Goal: Task Accomplishment & Management: Use online tool/utility

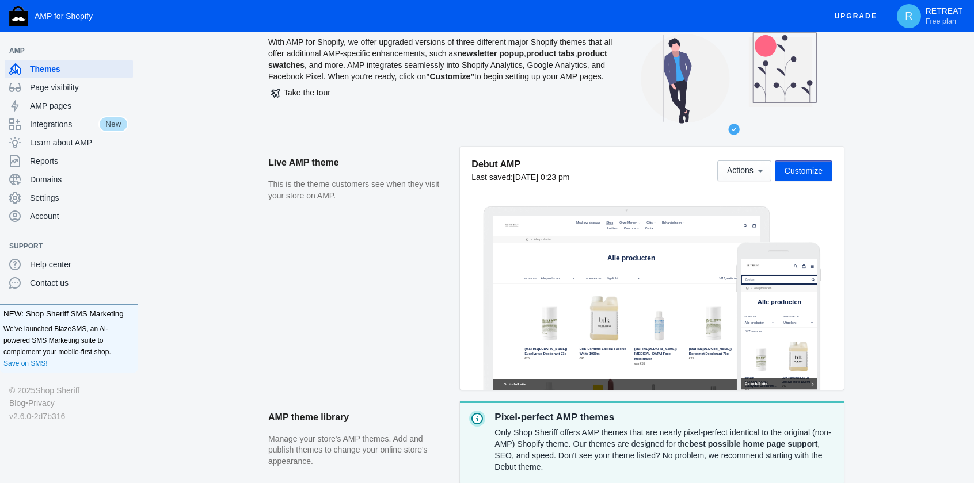
scroll to position [58, 0]
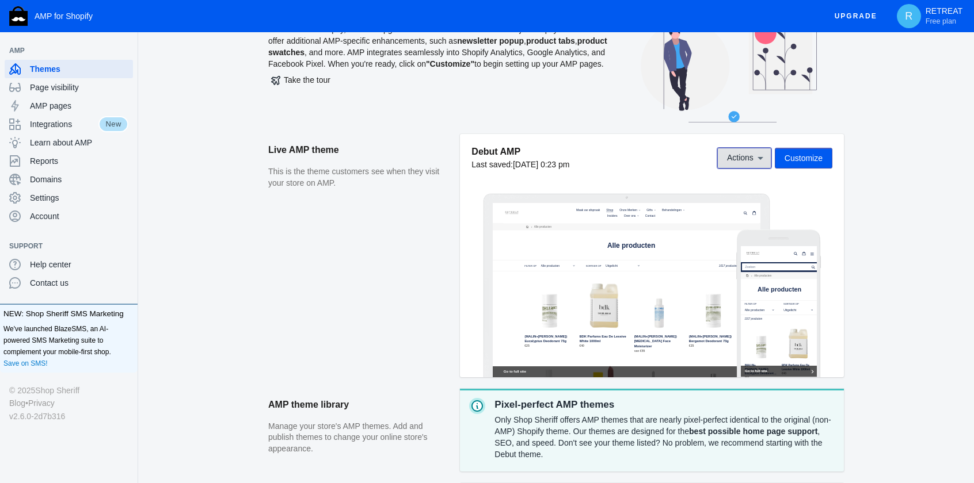
click at [746, 158] on span "Actions" at bounding box center [740, 158] width 26 height 9
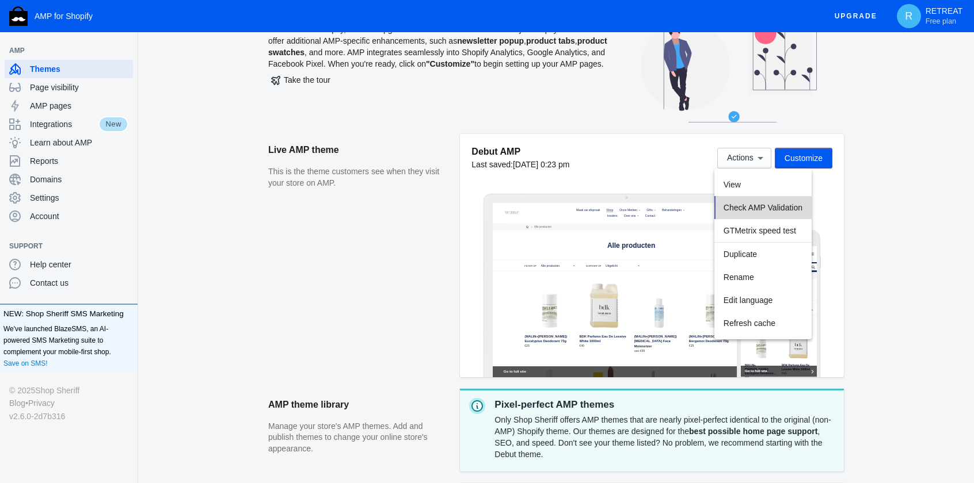
click at [791, 209] on span "Check AMP Validation" at bounding box center [762, 207] width 79 height 9
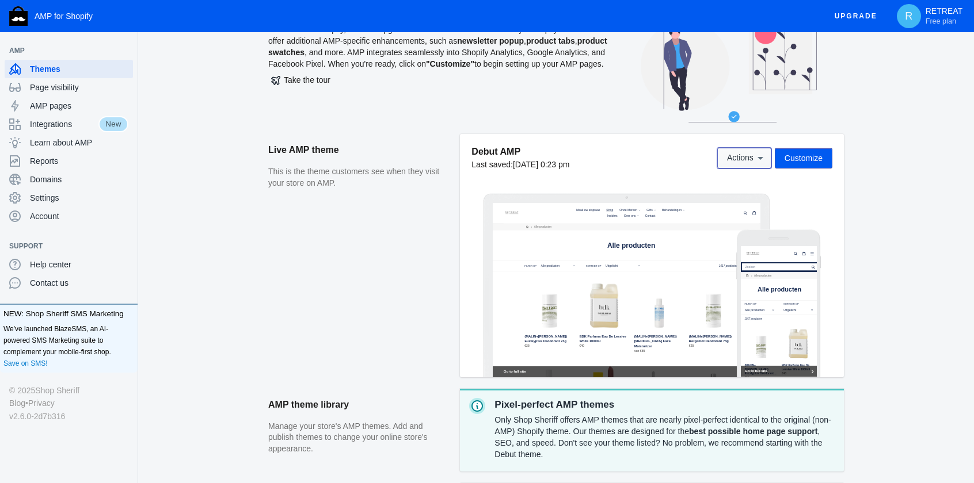
click at [745, 165] on button "Actions" at bounding box center [744, 158] width 54 height 21
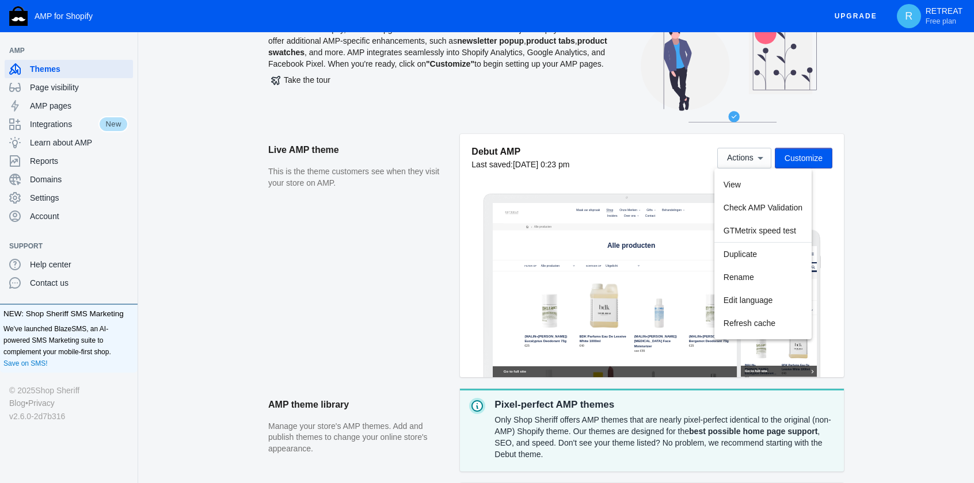
click at [52, 125] on div at bounding box center [487, 241] width 974 height 483
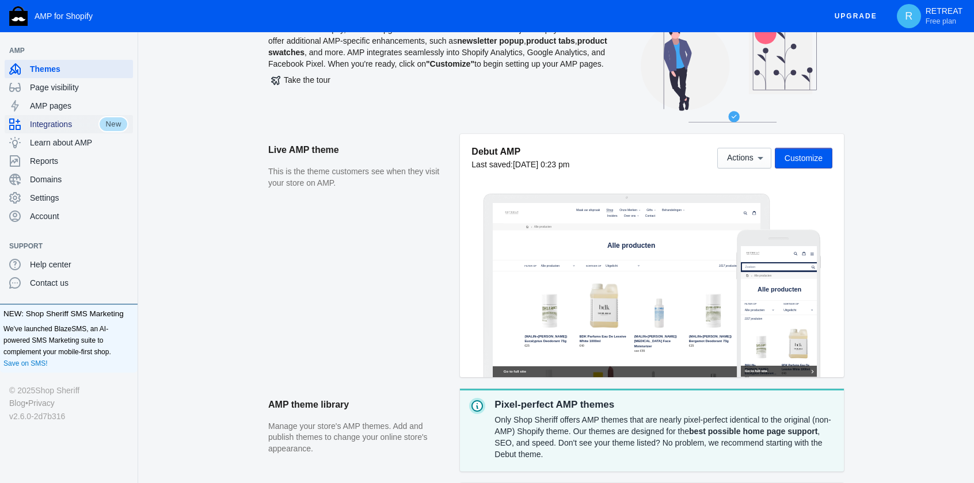
click at [52, 125] on span "Integrations" at bounding box center [64, 125] width 68 height 12
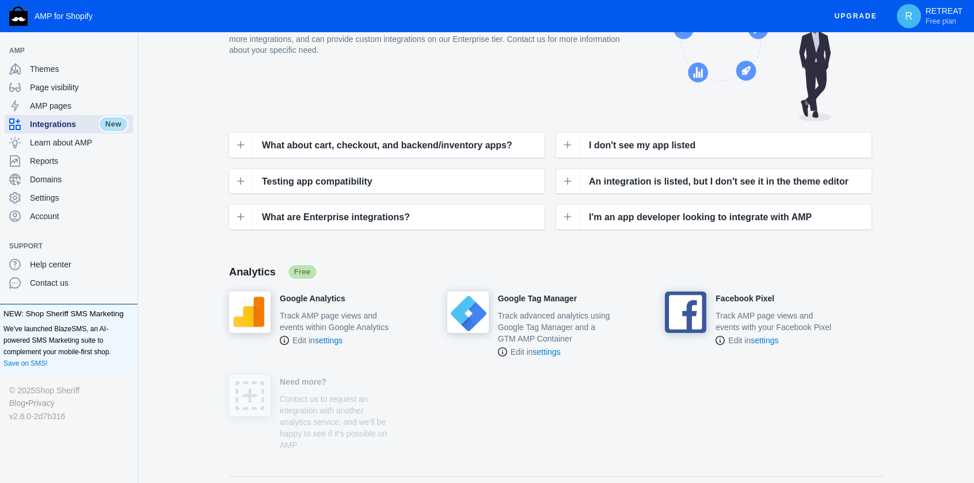
scroll to position [58, 0]
click at [59, 194] on span "Settings" at bounding box center [79, 198] width 98 height 12
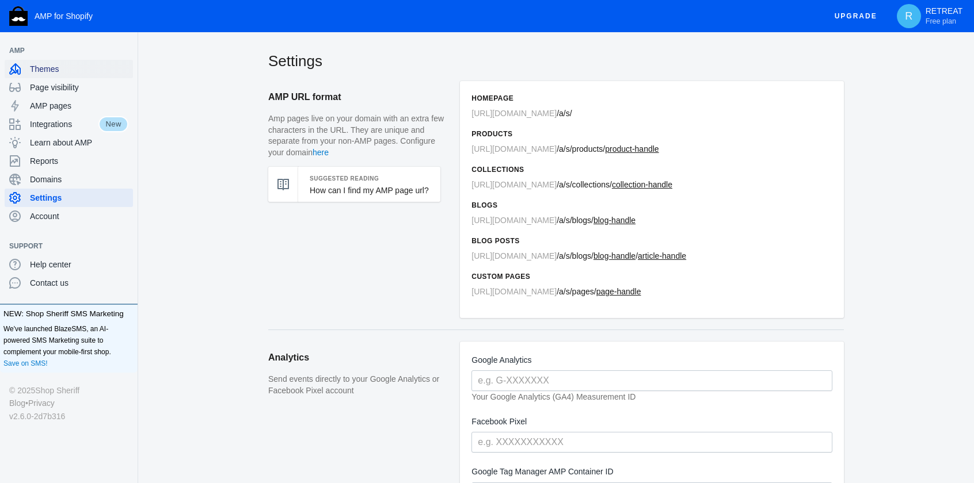
click at [39, 67] on span "Themes" at bounding box center [79, 69] width 98 height 12
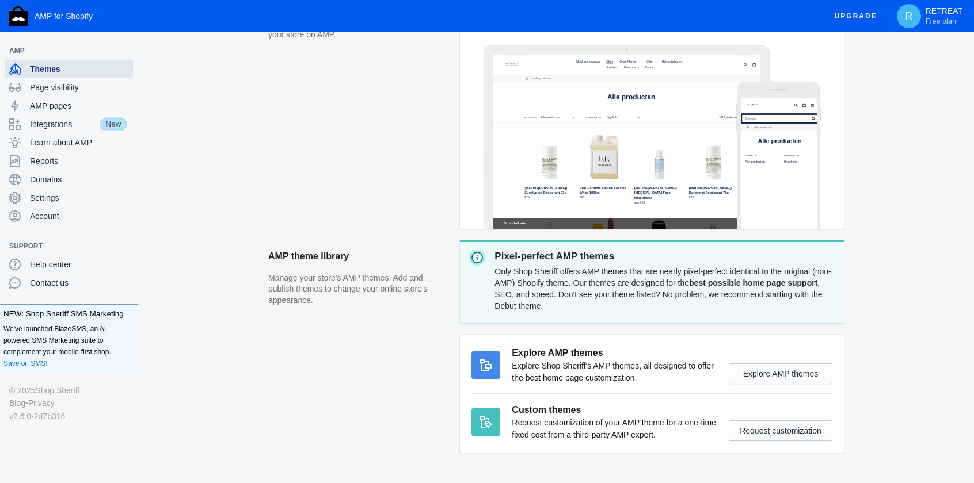
scroll to position [240, 0]
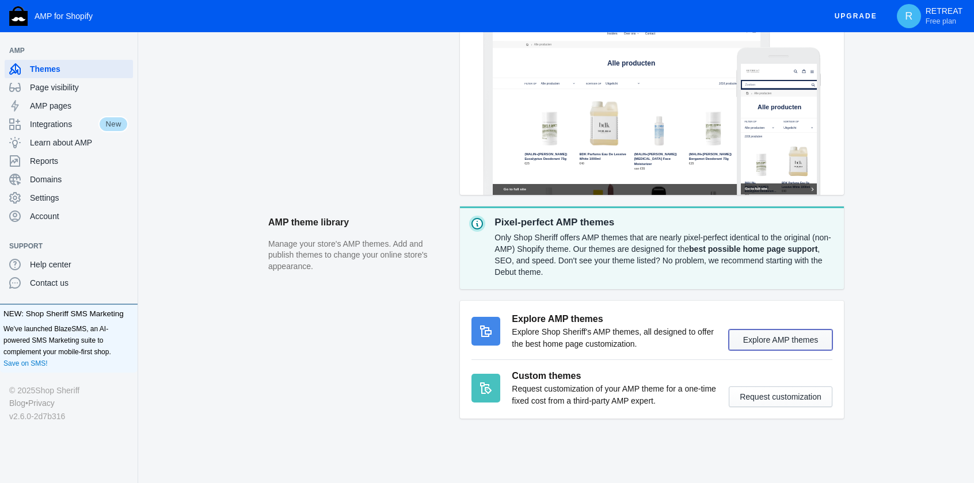
click at [779, 345] on button "Explore AMP themes" at bounding box center [781, 340] width 104 height 21
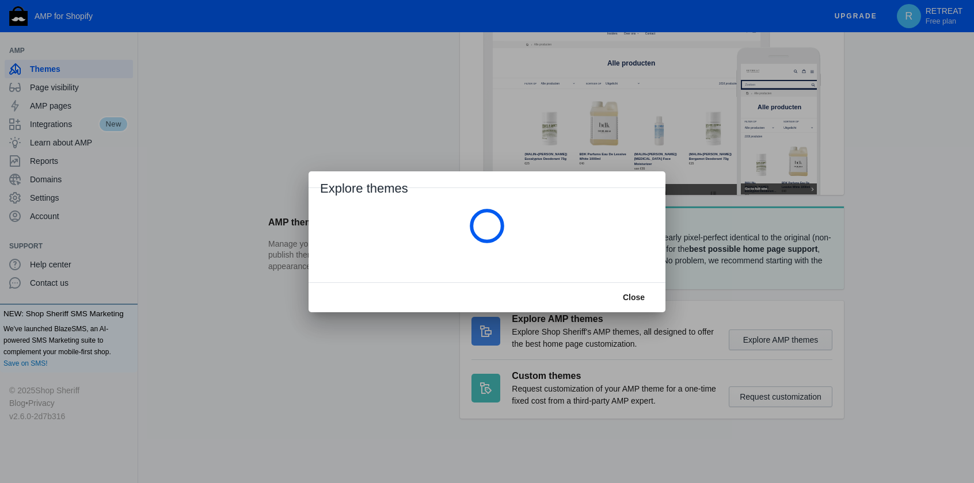
scroll to position [0, 0]
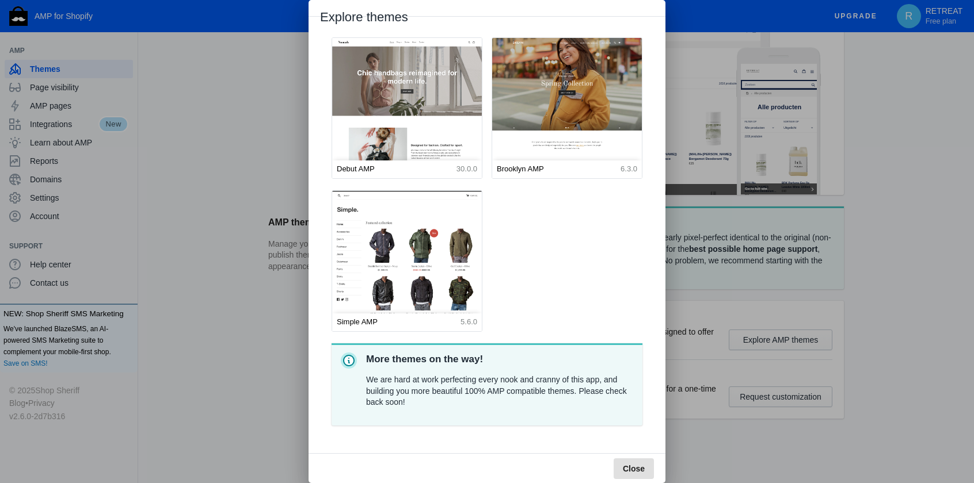
click at [638, 439] on button "Close" at bounding box center [634, 469] width 40 height 21
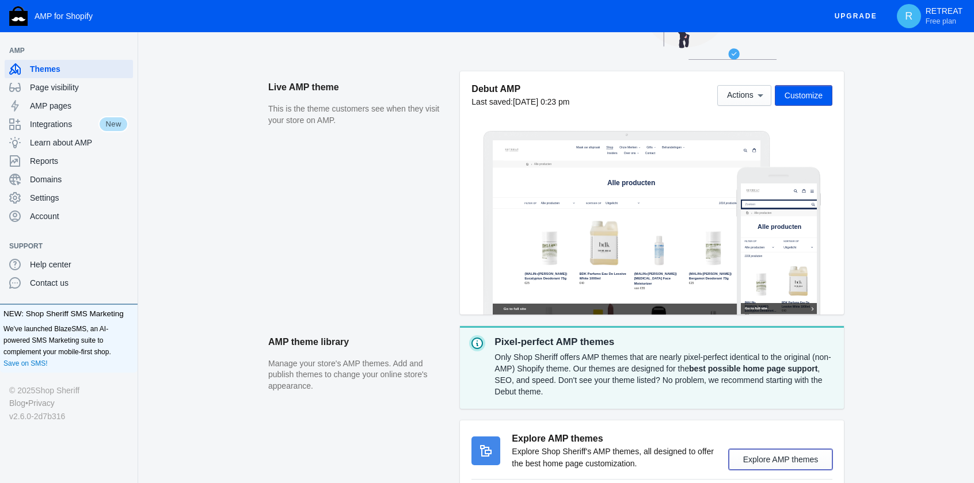
scroll to position [58, 0]
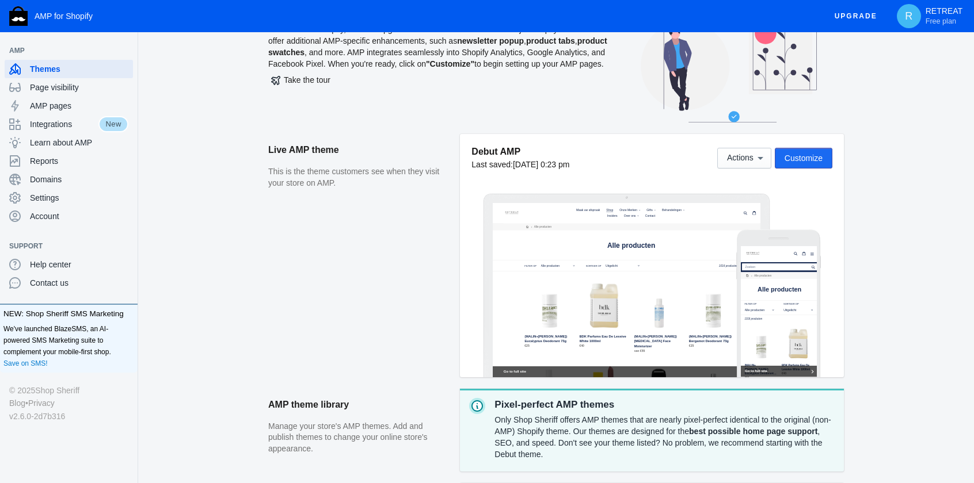
click at [807, 154] on span "Customize" at bounding box center [803, 158] width 38 height 9
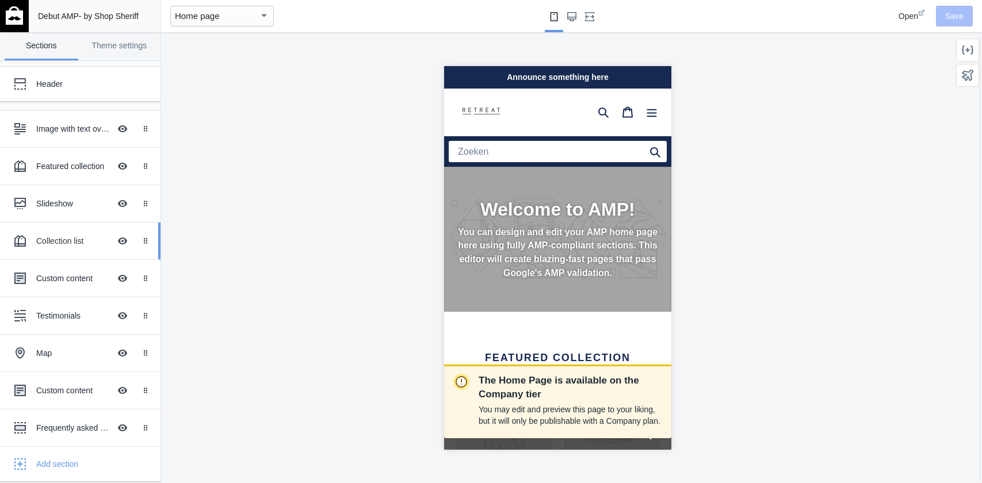
click at [65, 242] on div "Collection list" at bounding box center [73, 241] width 74 height 12
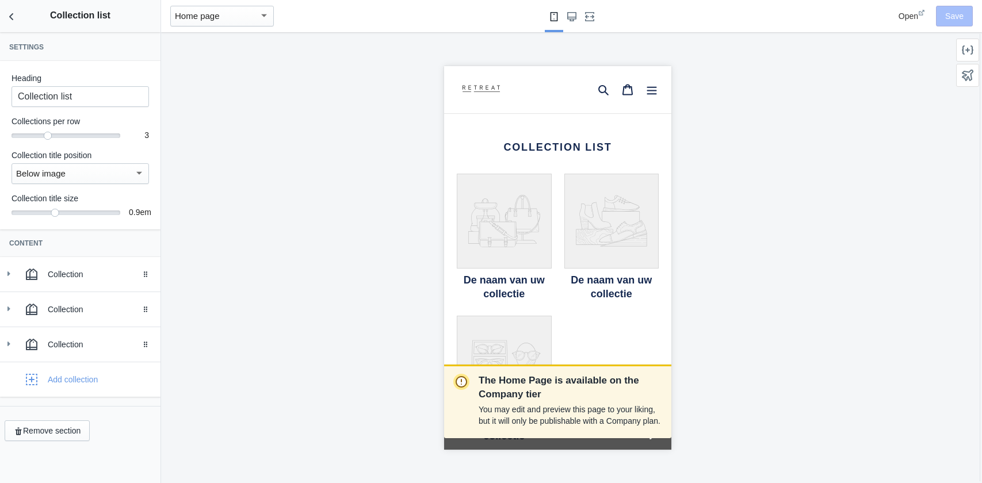
scroll to position [928, 0]
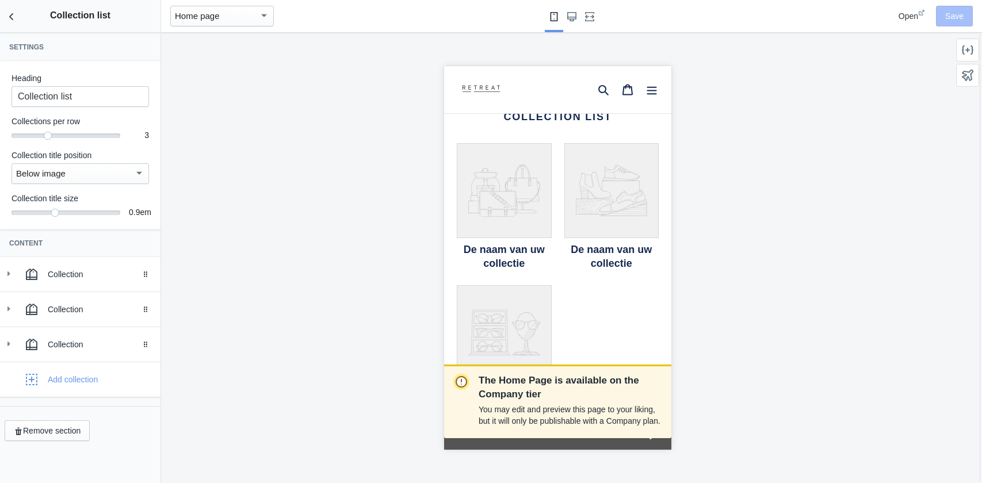
click at [494, 164] on icon at bounding box center [503, 190] width 71 height 52
click at [7, 16] on icon "Back to sections" at bounding box center [12, 17] width 12 height 12
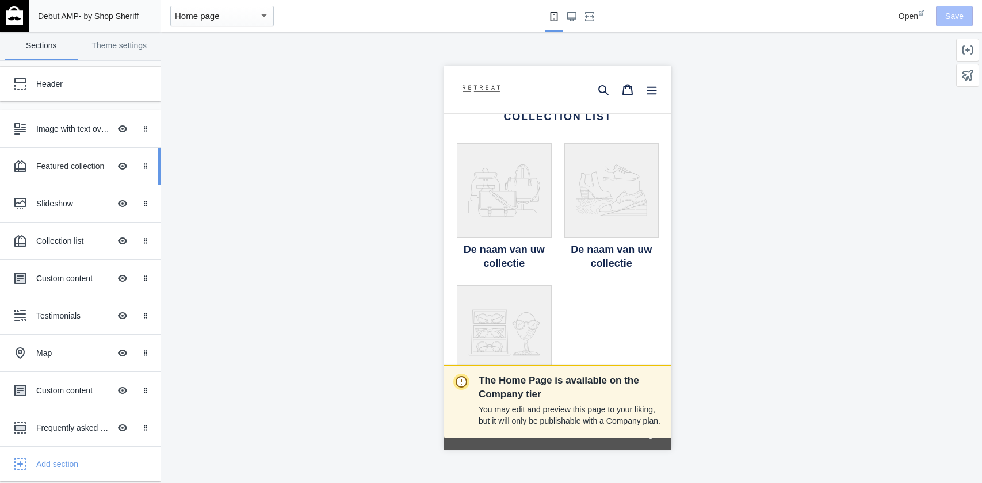
click at [67, 168] on div "Featured collection" at bounding box center [73, 167] width 74 height 12
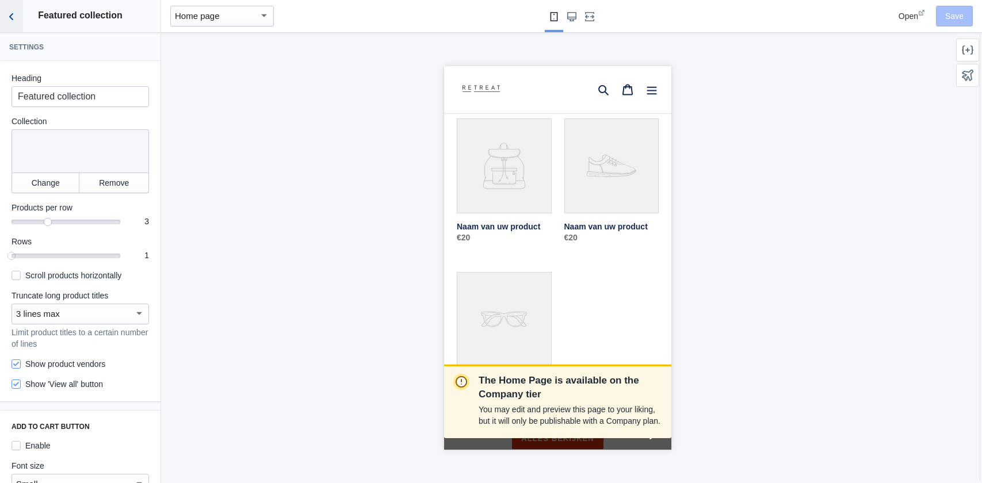
click at [16, 19] on icon "Back to sections" at bounding box center [12, 17] width 12 height 12
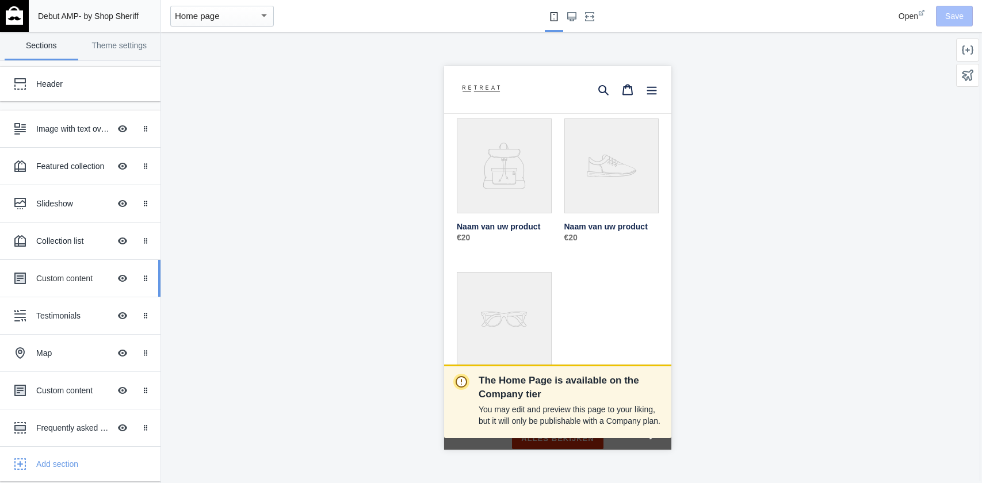
scroll to position [0, 193]
click at [61, 277] on div "Custom content" at bounding box center [73, 279] width 74 height 12
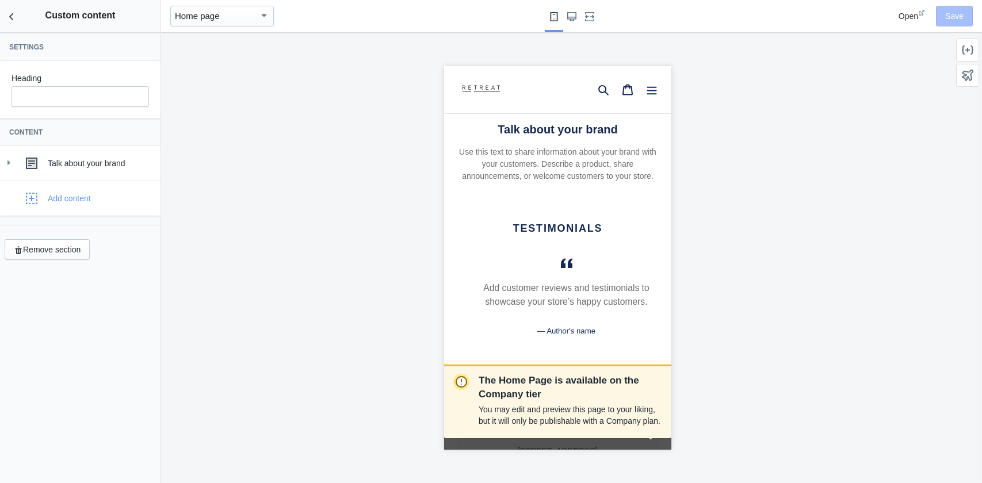
scroll to position [1263, 0]
click at [14, 20] on icon "Back to sections" at bounding box center [12, 17] width 12 height 12
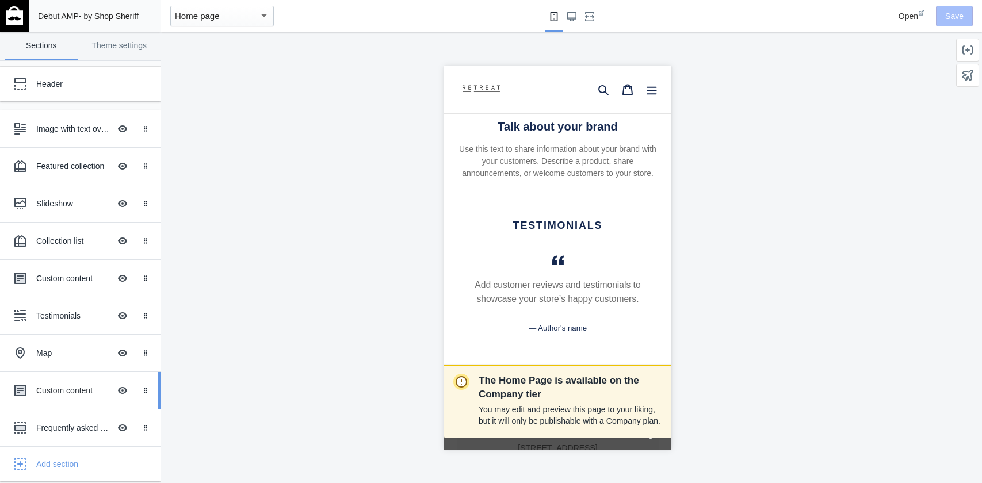
scroll to position [48, 0]
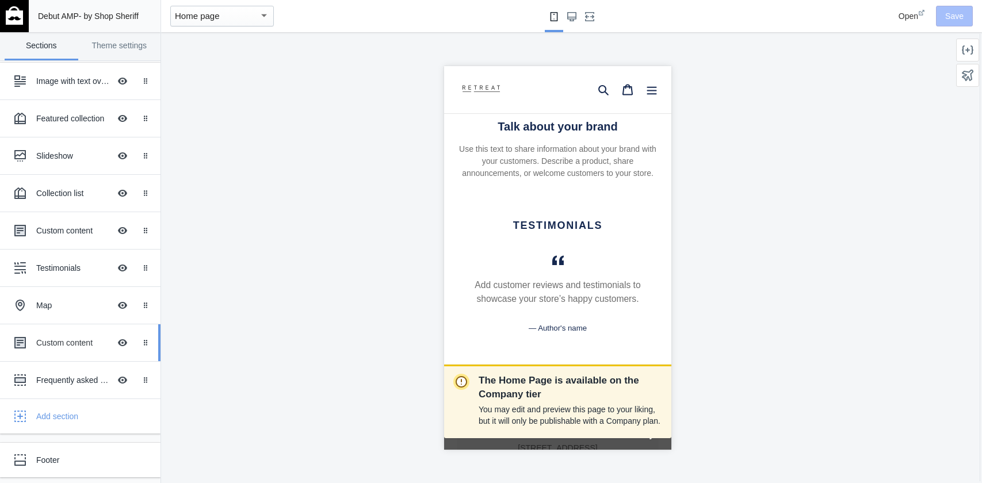
click at [58, 345] on div "Custom content" at bounding box center [73, 343] width 74 height 12
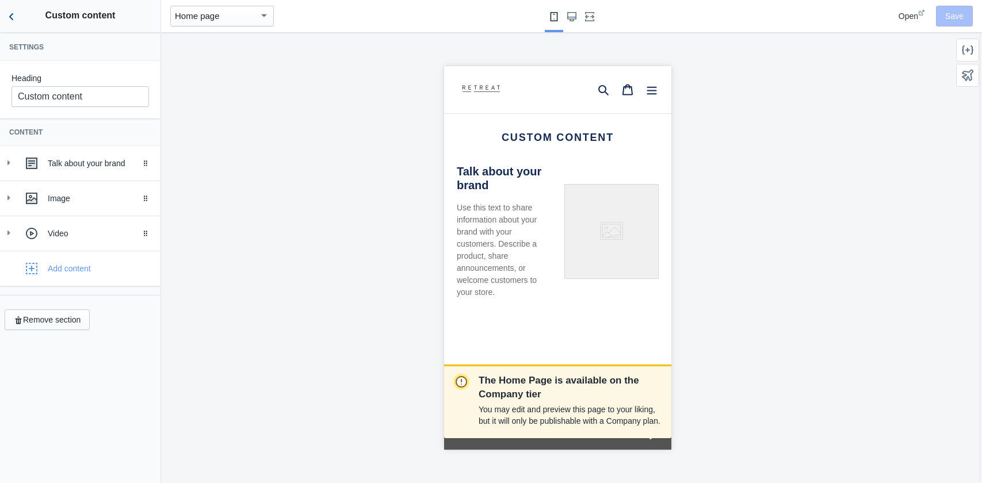
scroll to position [0, 193]
click at [14, 15] on icon "Back to sections" at bounding box center [12, 17] width 12 height 12
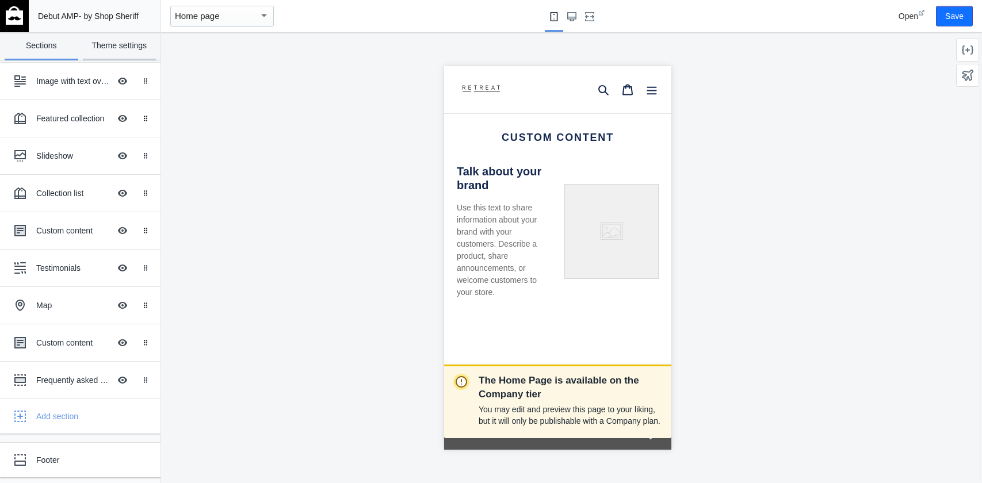
click at [128, 48] on link "Theme settings" at bounding box center [120, 46] width 74 height 28
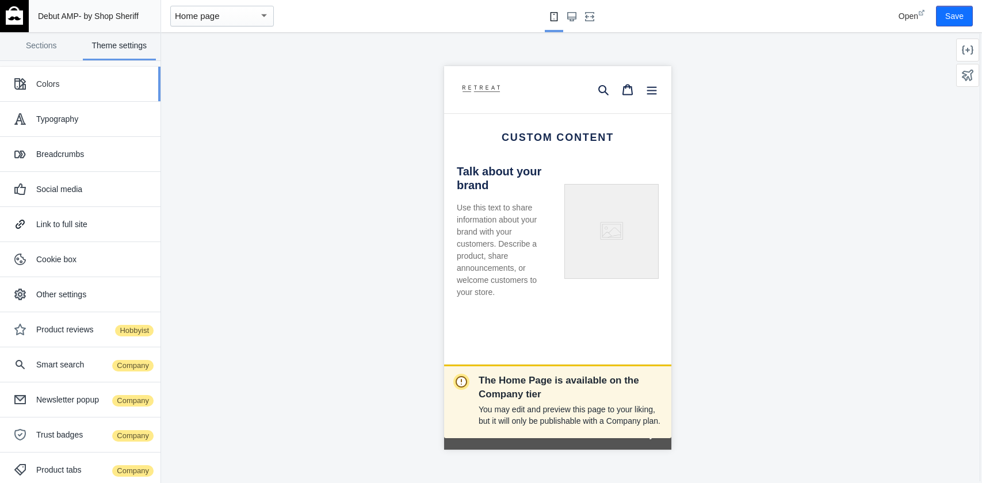
click at [62, 94] on div "Colors" at bounding box center [80, 84] width 143 height 23
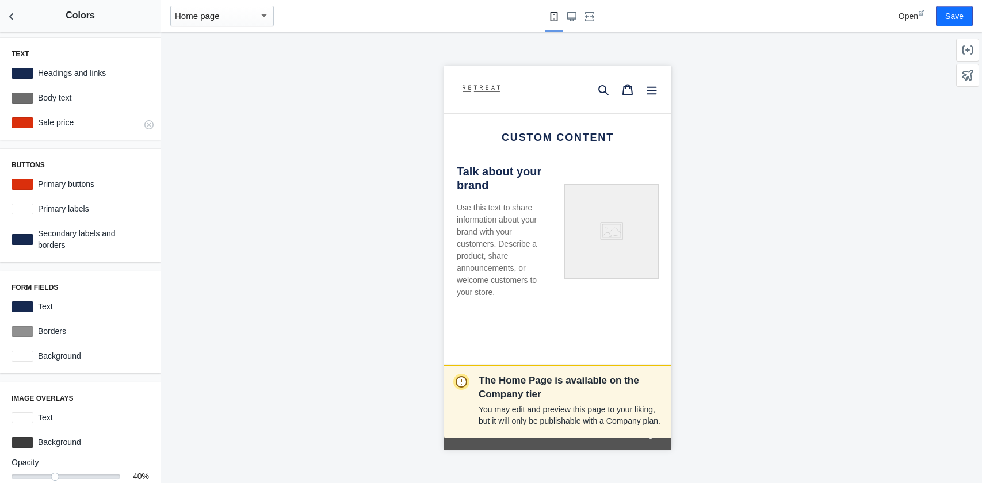
scroll to position [0, 0]
click at [48, 183] on label "Primary buttons" at bounding box center [91, 184] width 116 height 12
click at [29, 183] on div at bounding box center [23, 184] width 22 height 11
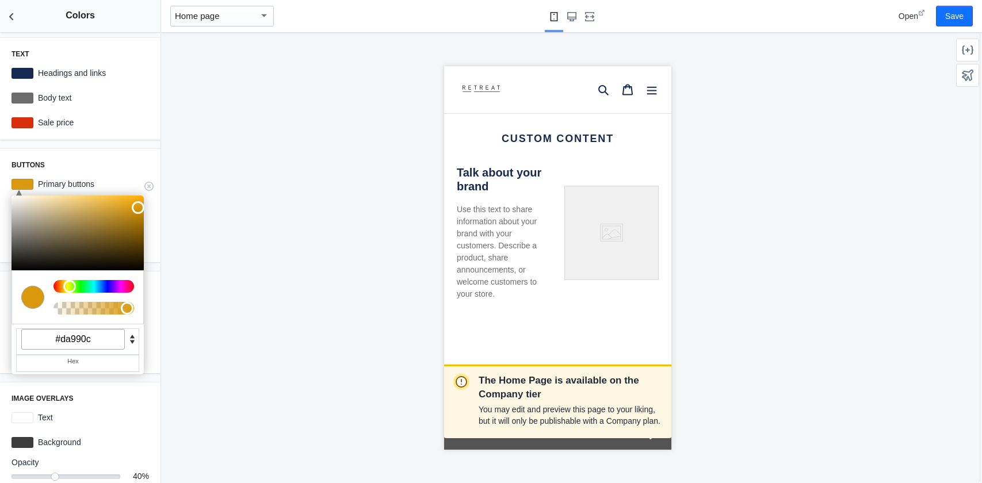
scroll to position [1963, 0]
click at [62, 287] on div at bounding box center [94, 286] width 81 height 13
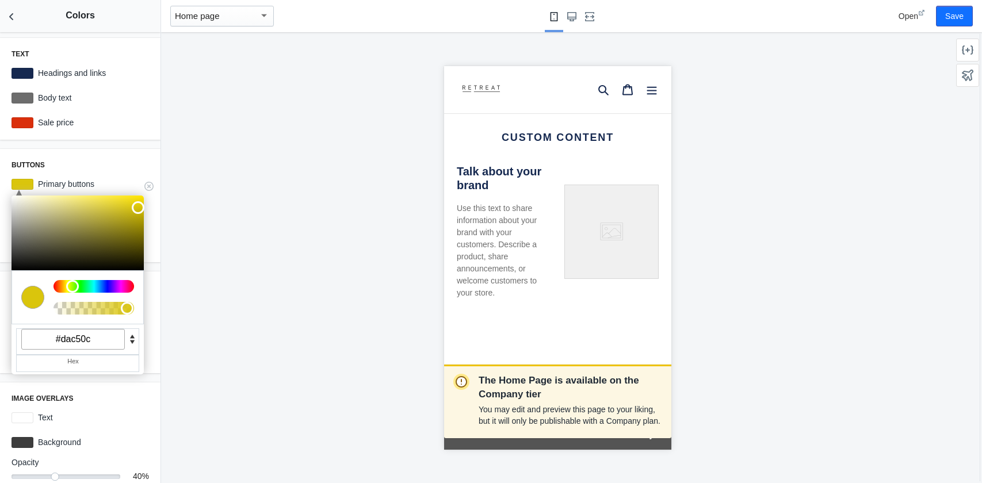
click at [66, 284] on div at bounding box center [94, 286] width 81 height 13
type input "#bba900"
drag, startPoint x: 135, startPoint y: 209, endPoint x: 148, endPoint y: 215, distance: 14.4
click at [148, 215] on div at bounding box center [145, 217] width 13 height 13
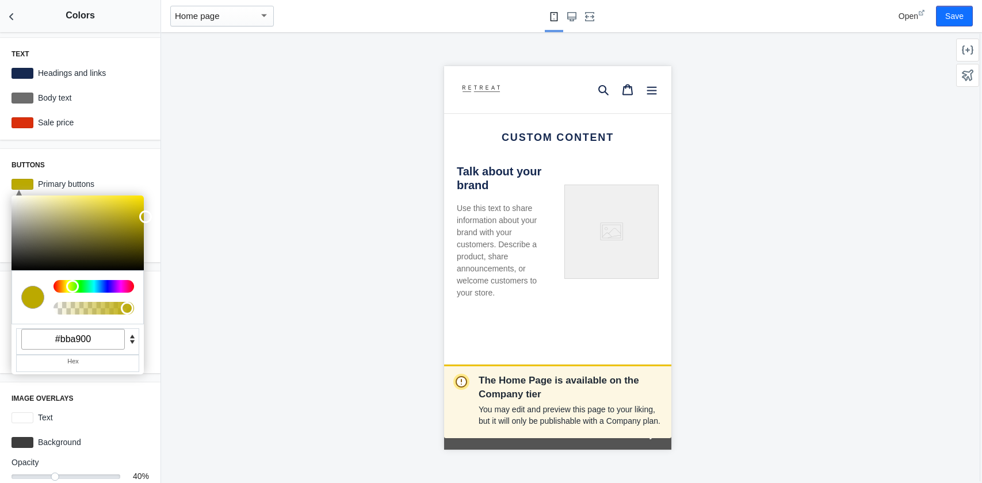
scroll to position [0, 0]
click at [85, 339] on input "#bba900" at bounding box center [73, 339] width 104 height 21
click at [109, 402] on h3 "Image overlays" at bounding box center [81, 398] width 138 height 9
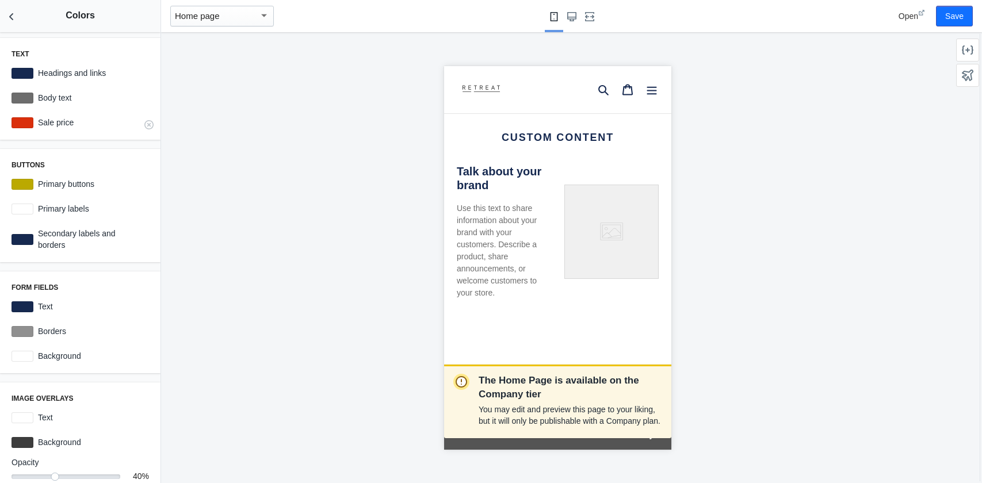
click at [43, 122] on label "Sale price" at bounding box center [91, 123] width 116 height 12
click at [116, 122] on label "Sale price" at bounding box center [91, 123] width 116 height 12
click at [20, 123] on div at bounding box center [23, 122] width 22 height 11
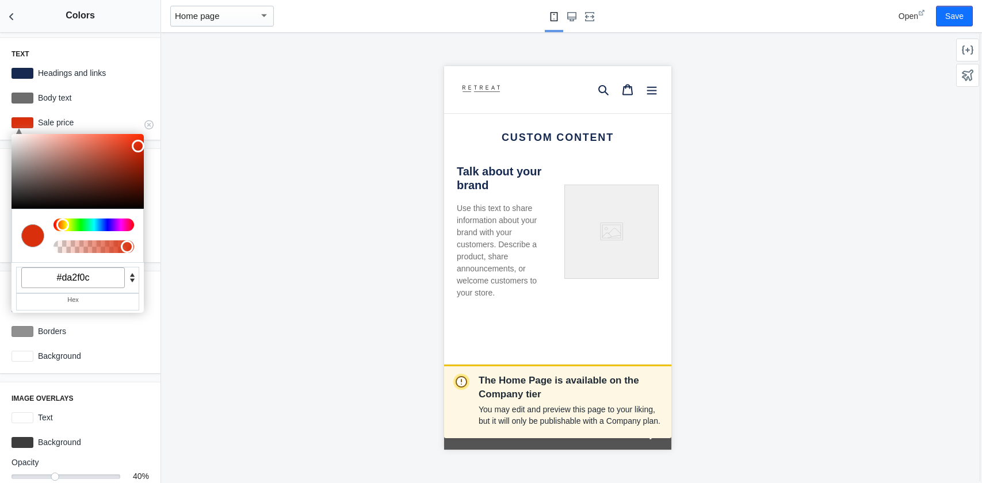
click at [82, 276] on input "#da2f0c" at bounding box center [73, 278] width 104 height 21
paste input "bba900"
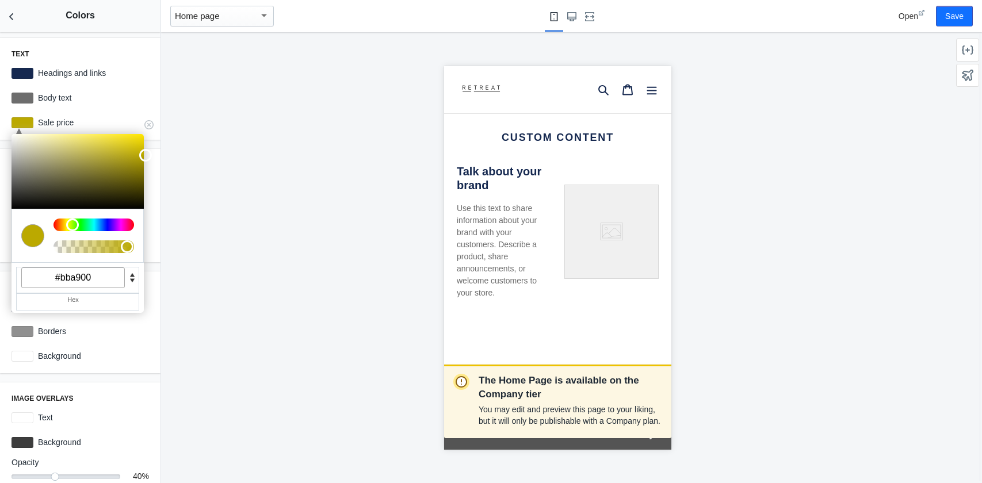
scroll to position [0, 0]
type input "#bba900"
click at [120, 376] on div "Text Headings and links #162950 Body text #6d6d6d C M Y K A 54 100 37 1 H S L A…" at bounding box center [80, 257] width 161 height 451
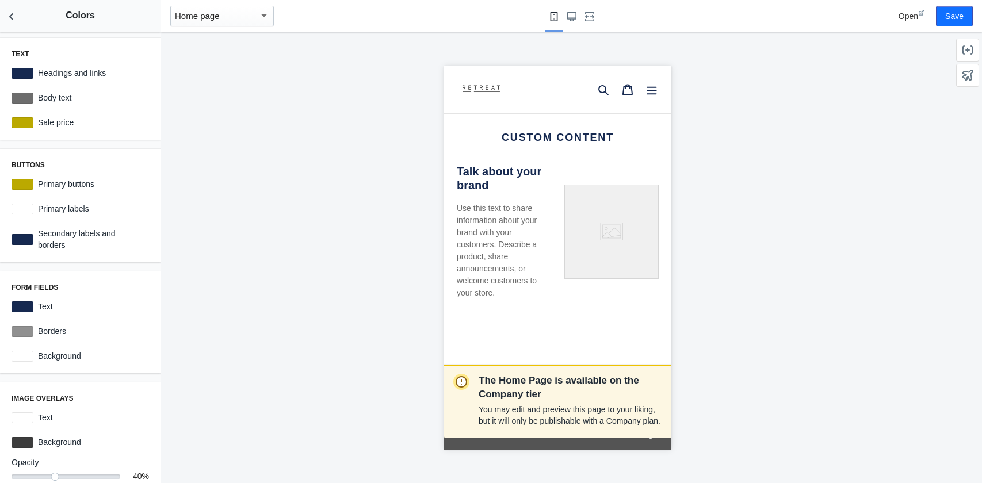
scroll to position [0, 193]
click at [965, 25] on button "Save" at bounding box center [954, 16] width 37 height 21
click at [6, 15] on icon "Back to sections" at bounding box center [12, 17] width 12 height 12
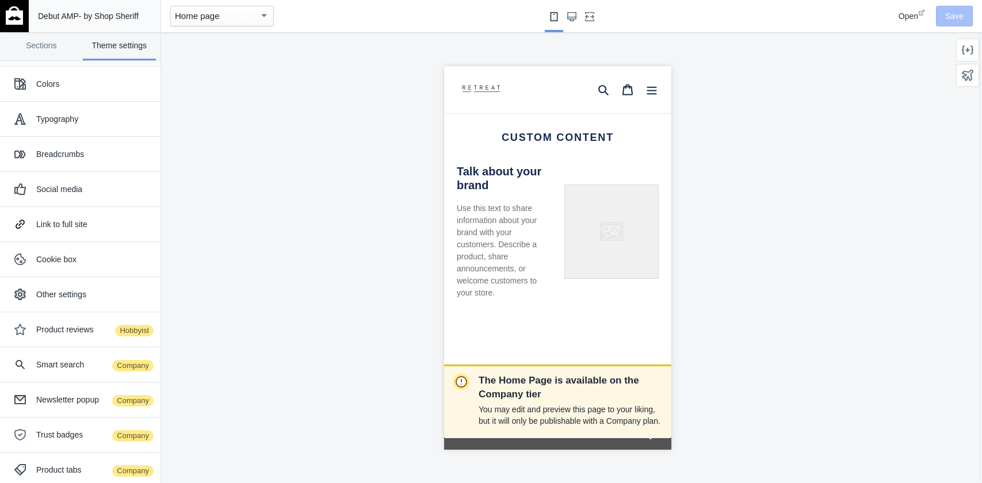
click at [19, 14] on img at bounding box center [14, 15] width 17 height 18
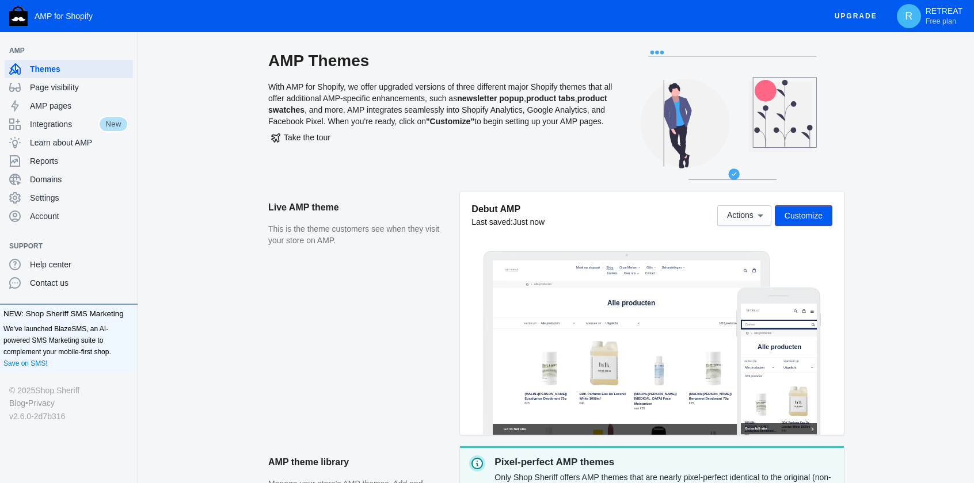
drag, startPoint x: 45, startPoint y: 44, endPoint x: 86, endPoint y: 231, distance: 191.9
click at [86, 231] on ul "AMP Themes Page visibility AMP pages Integrations New Learn about AMP Reports D…" at bounding box center [69, 133] width 138 height 203
copy ul "Themes Page visibility AMP pages Integrations New Learn about AMP Reports Domai…"
click at [50, 91] on span "Page visibility" at bounding box center [79, 88] width 98 height 12
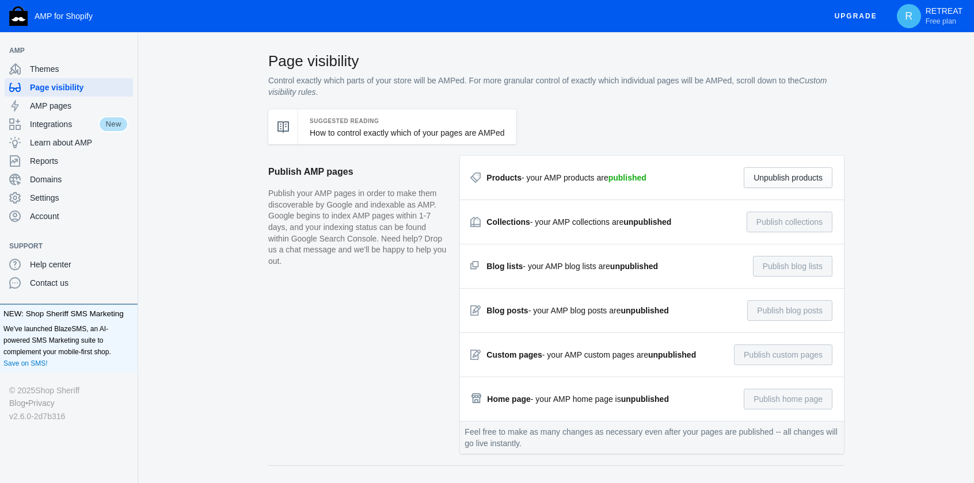
click at [672, 96] on p "Control exactly which parts of your store will be AMPed. For more granular cont…" at bounding box center [556, 86] width 576 height 22
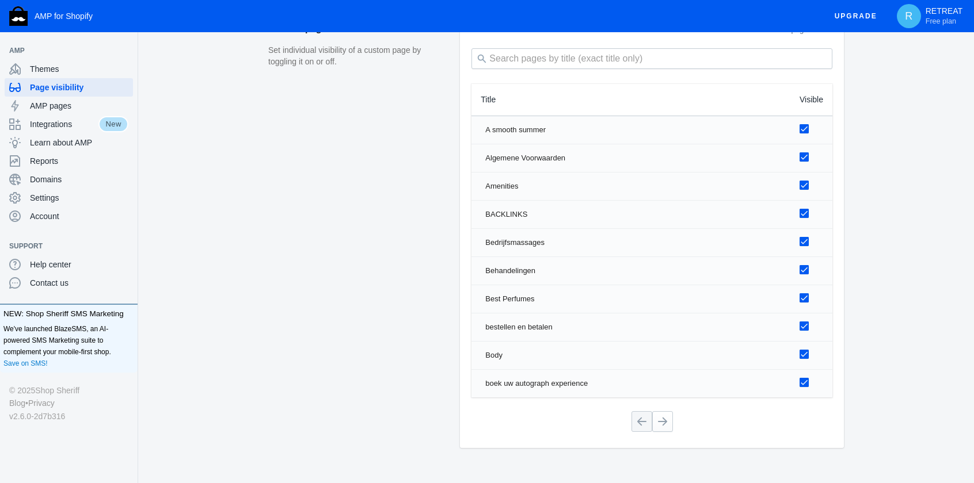
scroll to position [1151, 0]
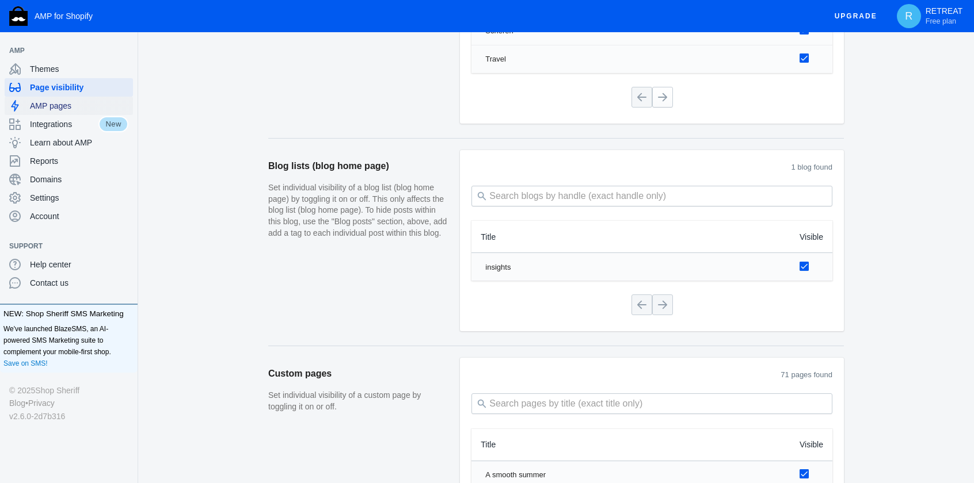
click at [61, 108] on span "AMP pages" at bounding box center [79, 106] width 98 height 12
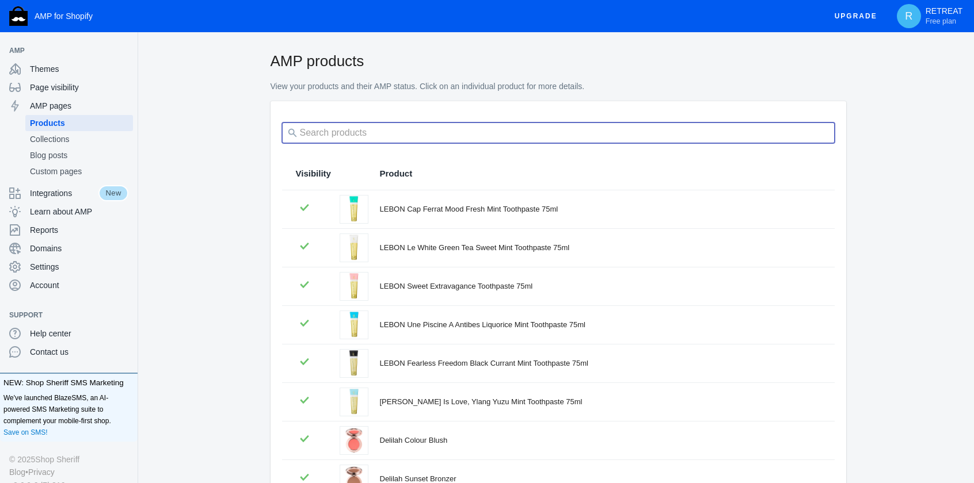
click at [518, 132] on input "search" at bounding box center [558, 133] width 553 height 21
type input "[GEOGRAPHIC_DATA]"
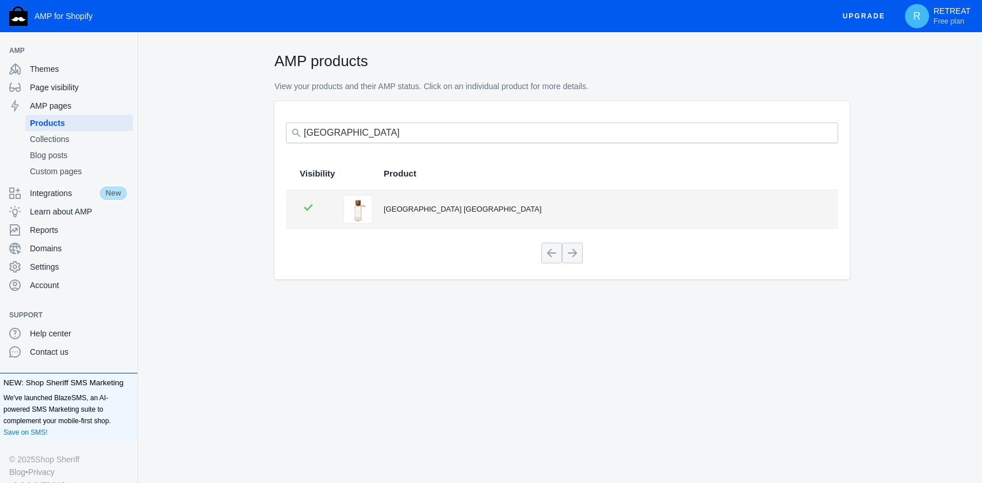
click at [391, 209] on div "[GEOGRAPHIC_DATA] [GEOGRAPHIC_DATA]" at bounding box center [604, 210] width 441 height 12
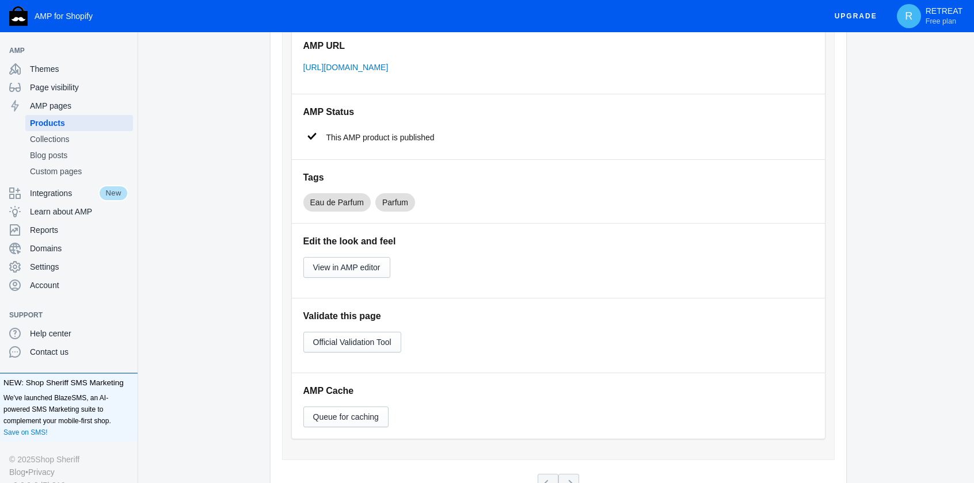
scroll to position [230, 0]
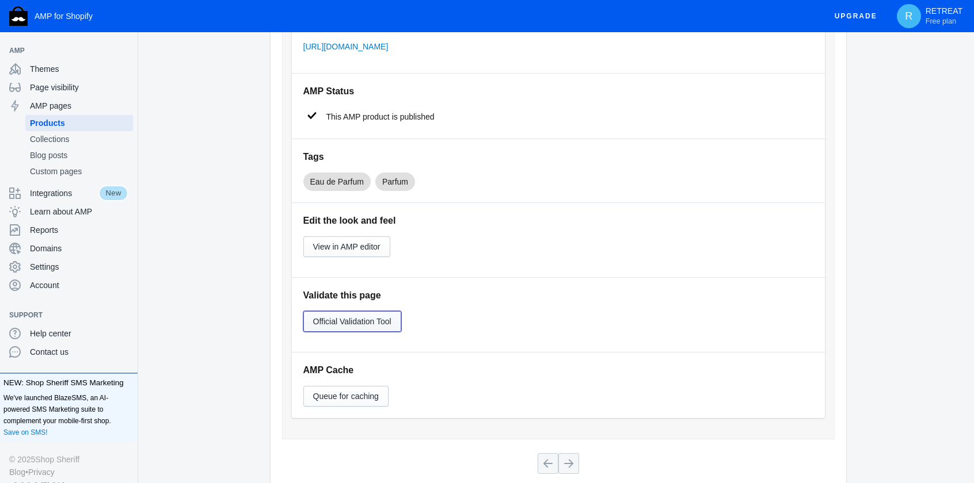
click at [360, 325] on span "Official Validation Tool" at bounding box center [352, 321] width 78 height 9
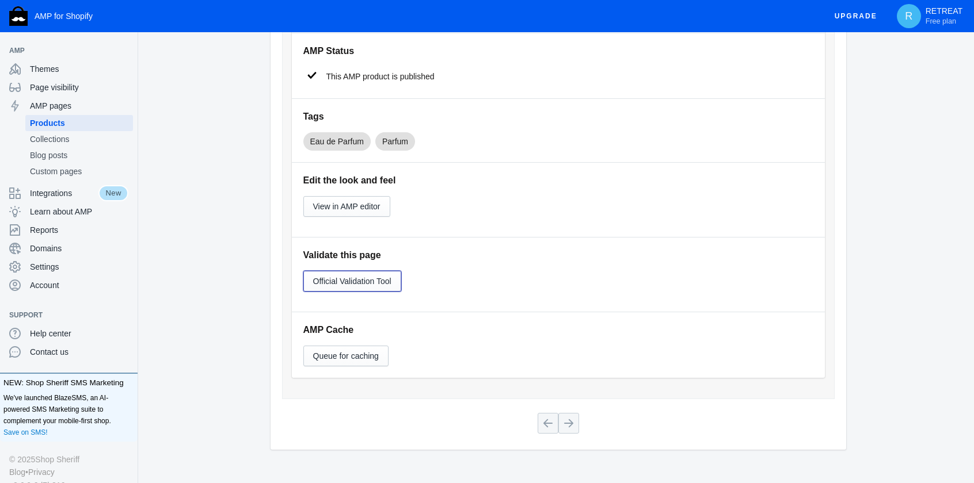
scroll to position [290, 0]
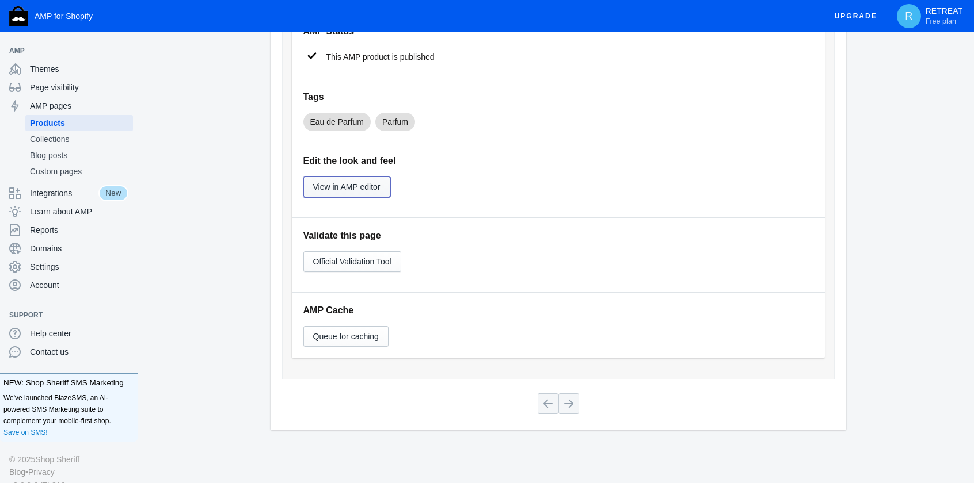
click at [351, 191] on span "View in AMP editor" at bounding box center [346, 186] width 67 height 9
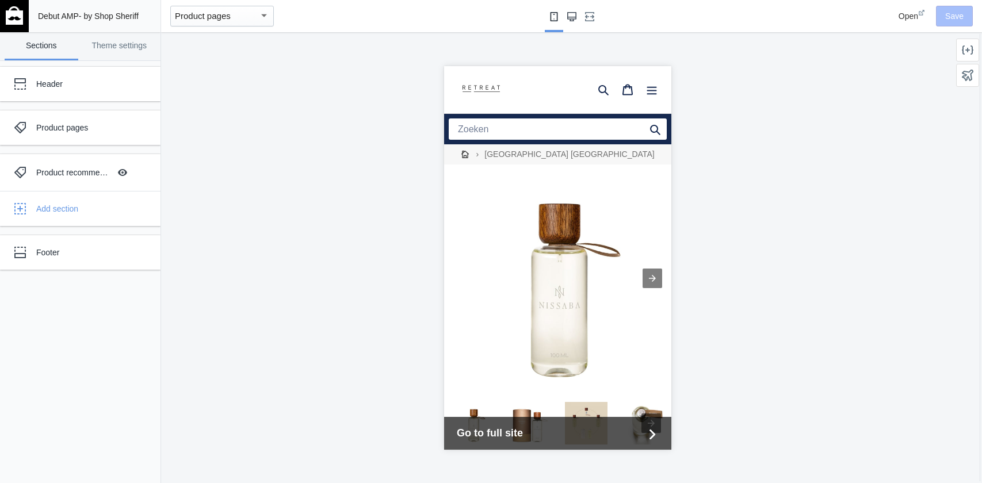
click at [573, 17] on icon "Large screen" at bounding box center [571, 16] width 9 height 9
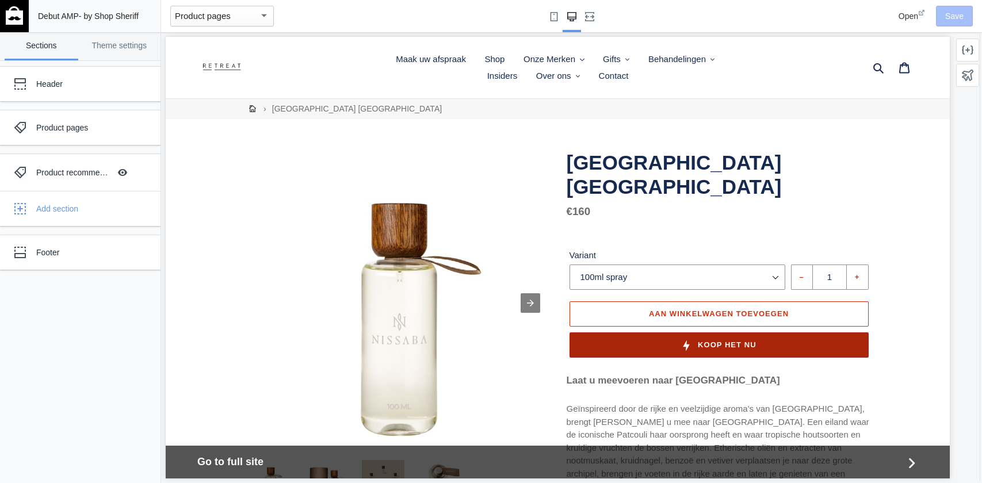
click at [627, 333] on button "Koop het nu" at bounding box center [719, 345] width 299 height 25
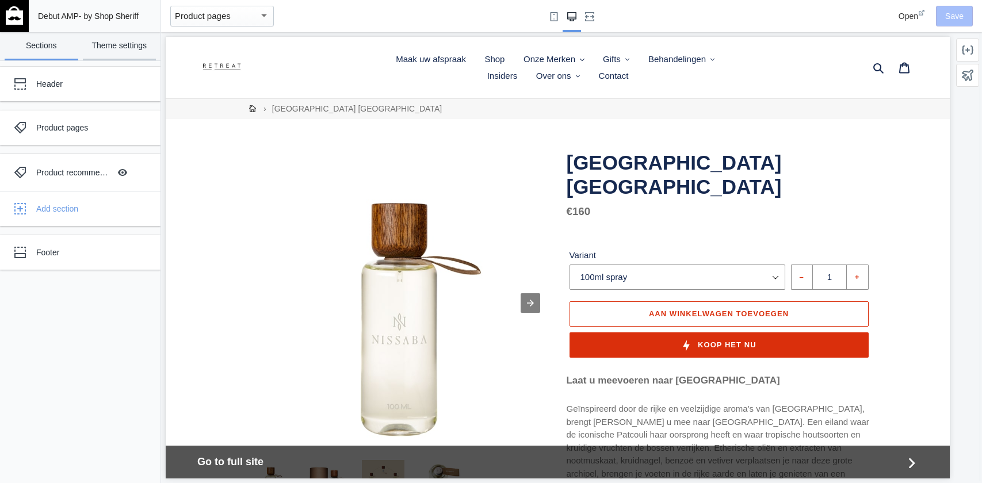
click at [116, 50] on link "Theme settings" at bounding box center [120, 46] width 74 height 28
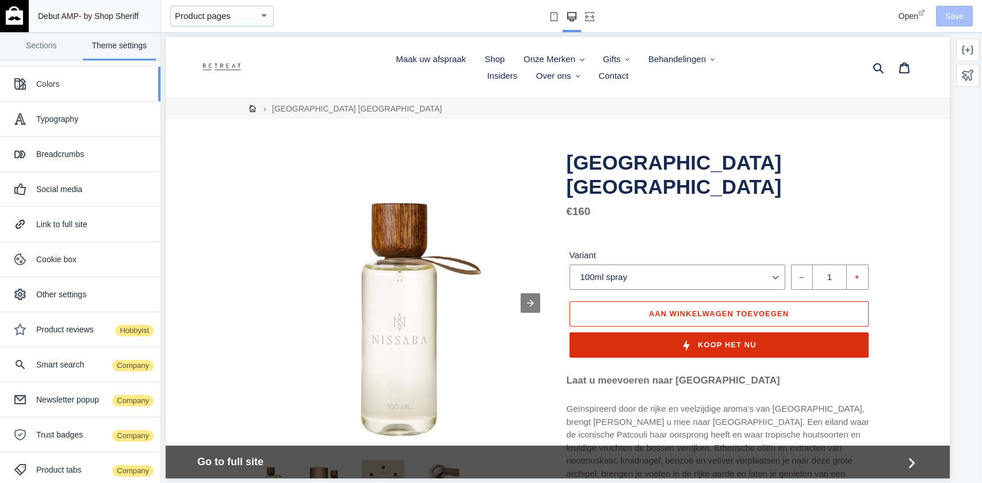
click at [54, 88] on div "Colors" at bounding box center [94, 84] width 116 height 12
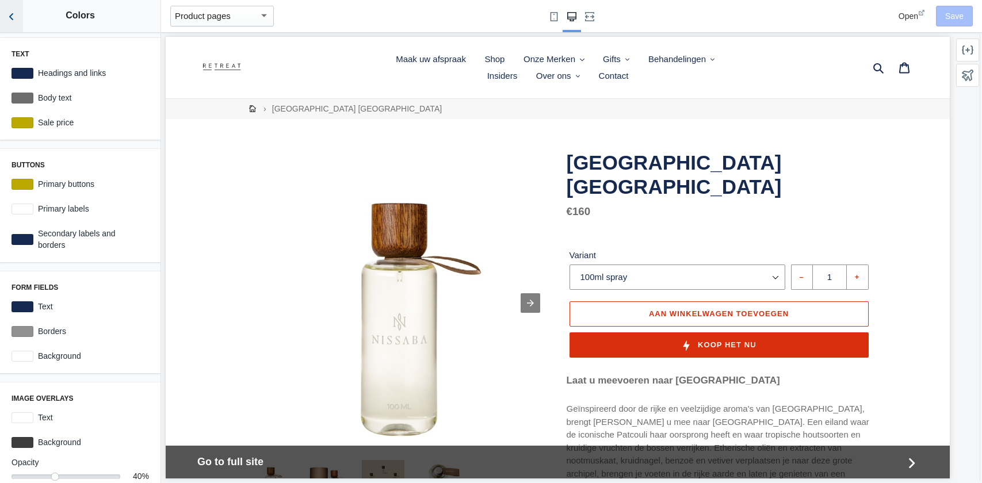
click at [12, 18] on use "Back to sections" at bounding box center [11, 16] width 4 height 7
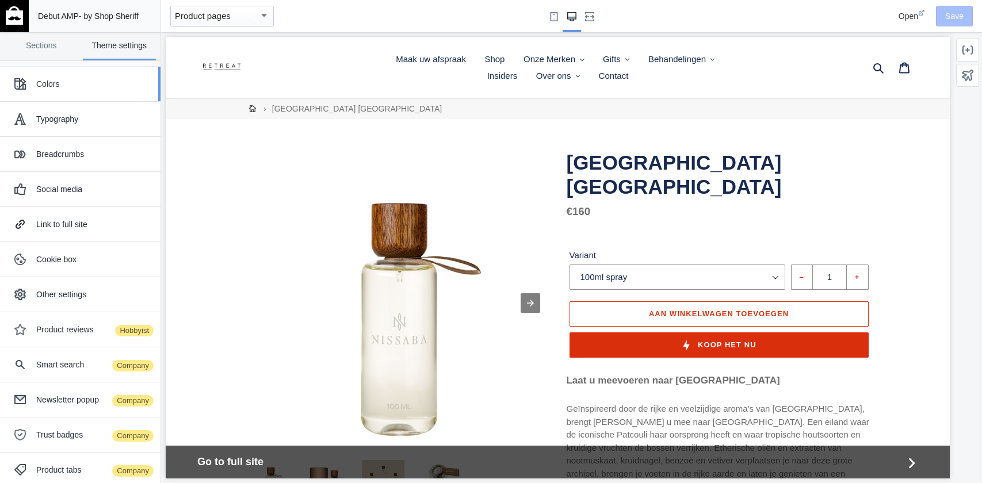
click at [68, 86] on div "Colors" at bounding box center [94, 84] width 116 height 12
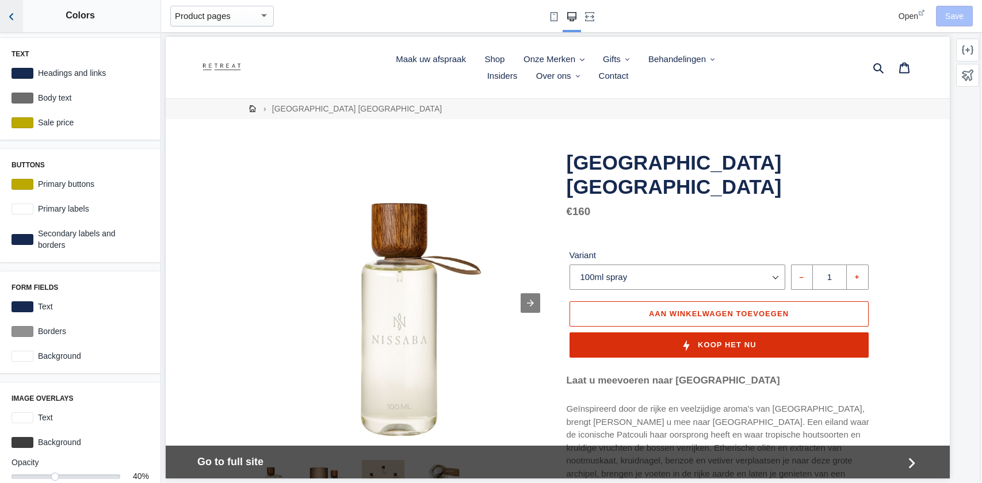
click at [9, 12] on icon "Back to sections" at bounding box center [12, 17] width 12 height 12
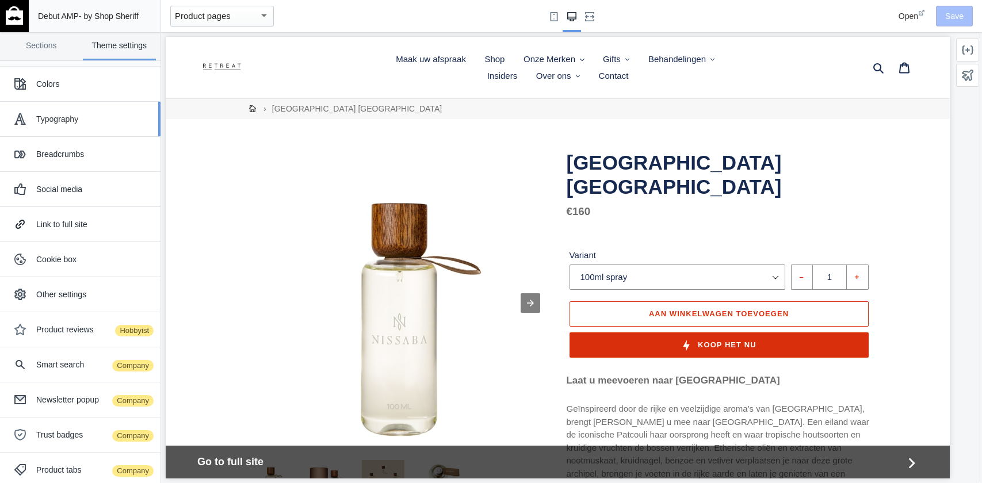
click at [67, 115] on div "Typography" at bounding box center [94, 119] width 116 height 12
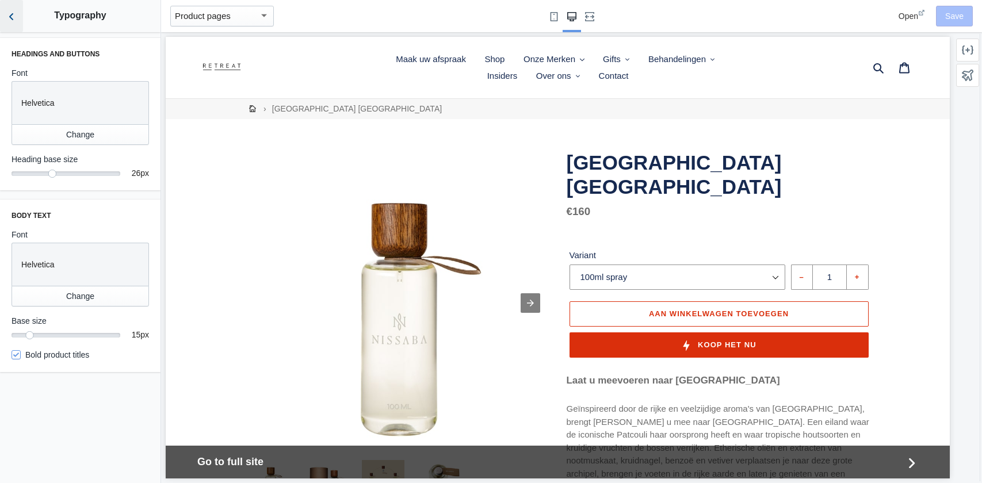
click at [7, 16] on icon "Back to sections" at bounding box center [12, 17] width 12 height 12
